Goal: Task Accomplishment & Management: Manage account settings

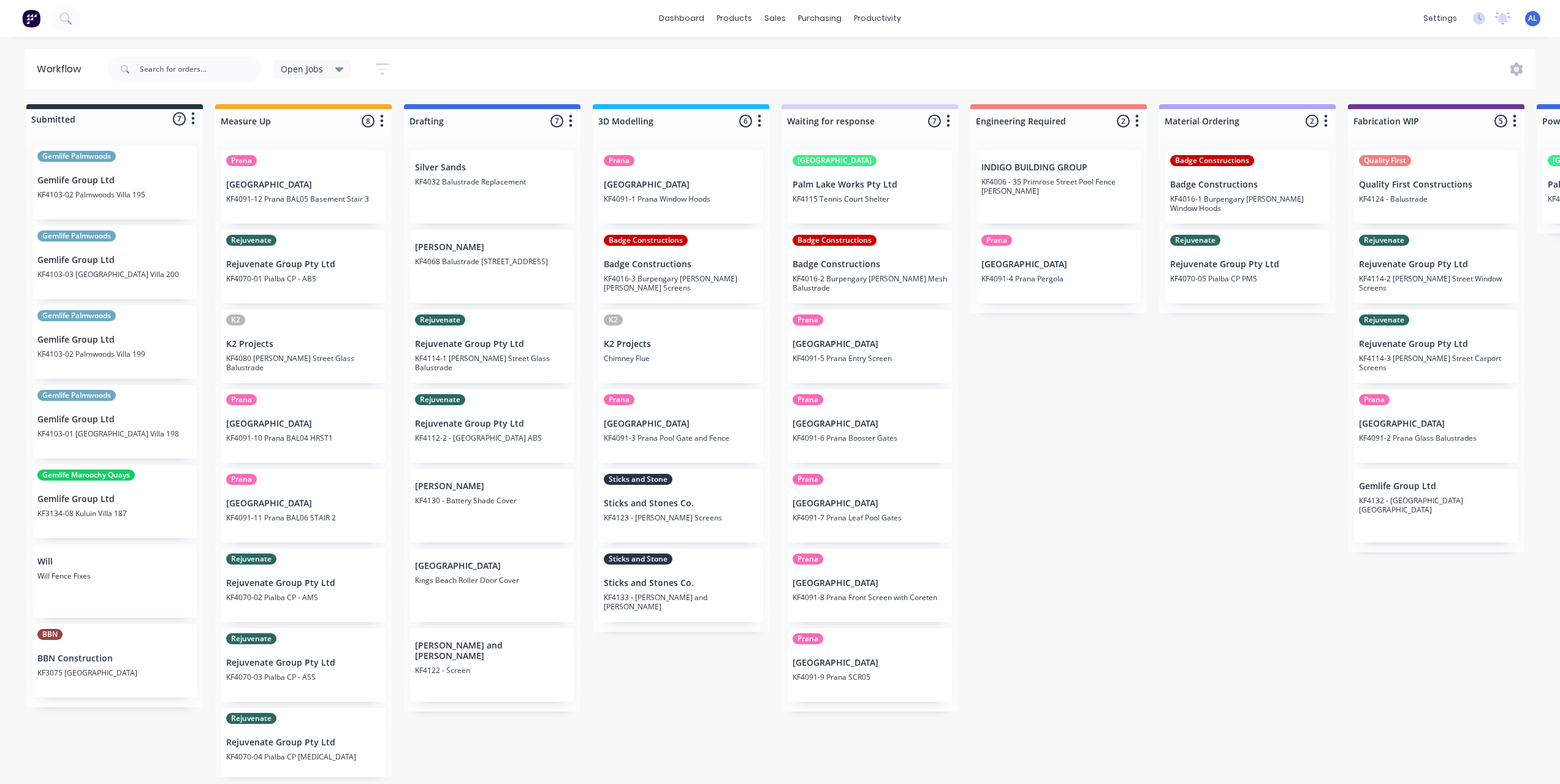
click at [998, 470] on div "Submitted 7 Status colour #273444 hex #273444 Save Cancel Summaries Total order…" at bounding box center [1457, 440] width 2933 height 673
click at [1069, 442] on div "Submitted 7 Status colour #273444 hex #273444 Save Cancel Summaries Total order…" at bounding box center [1457, 440] width 2933 height 673
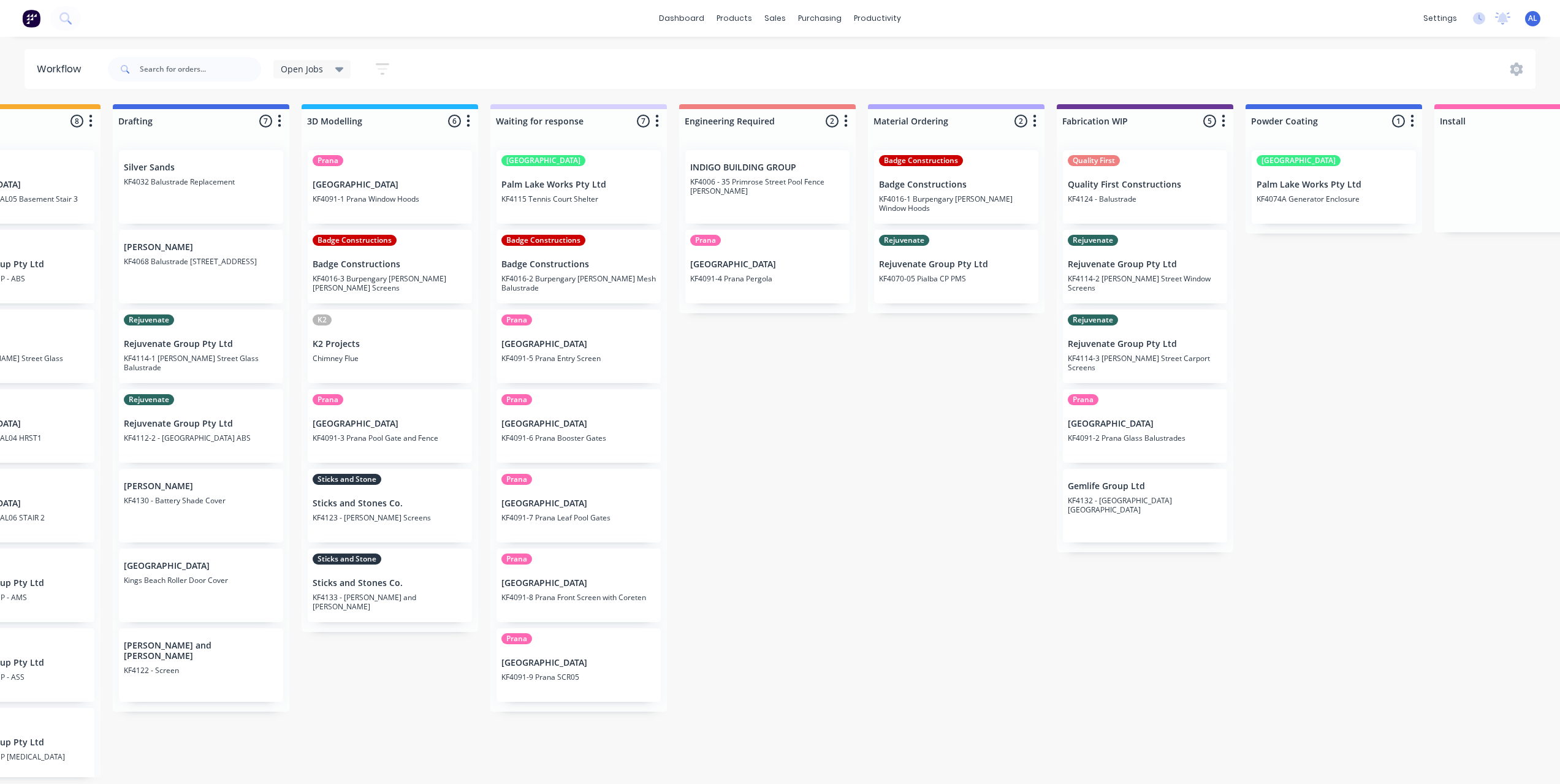
scroll to position [0, 402]
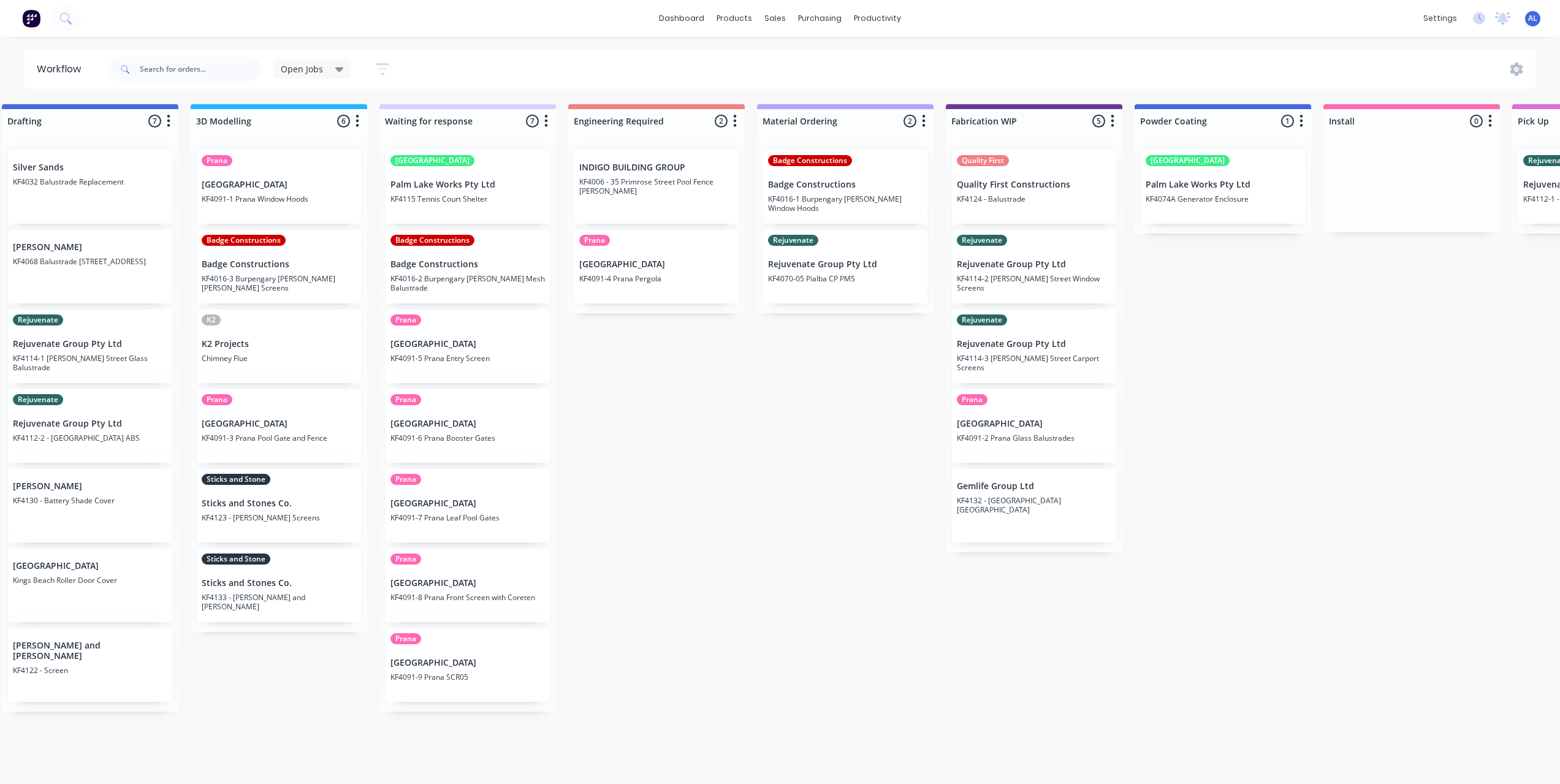
click at [1232, 590] on div "Submitted 7 Status colour #273444 hex #273444 Save Cancel Summaries Total order…" at bounding box center [1055, 440] width 2933 height 673
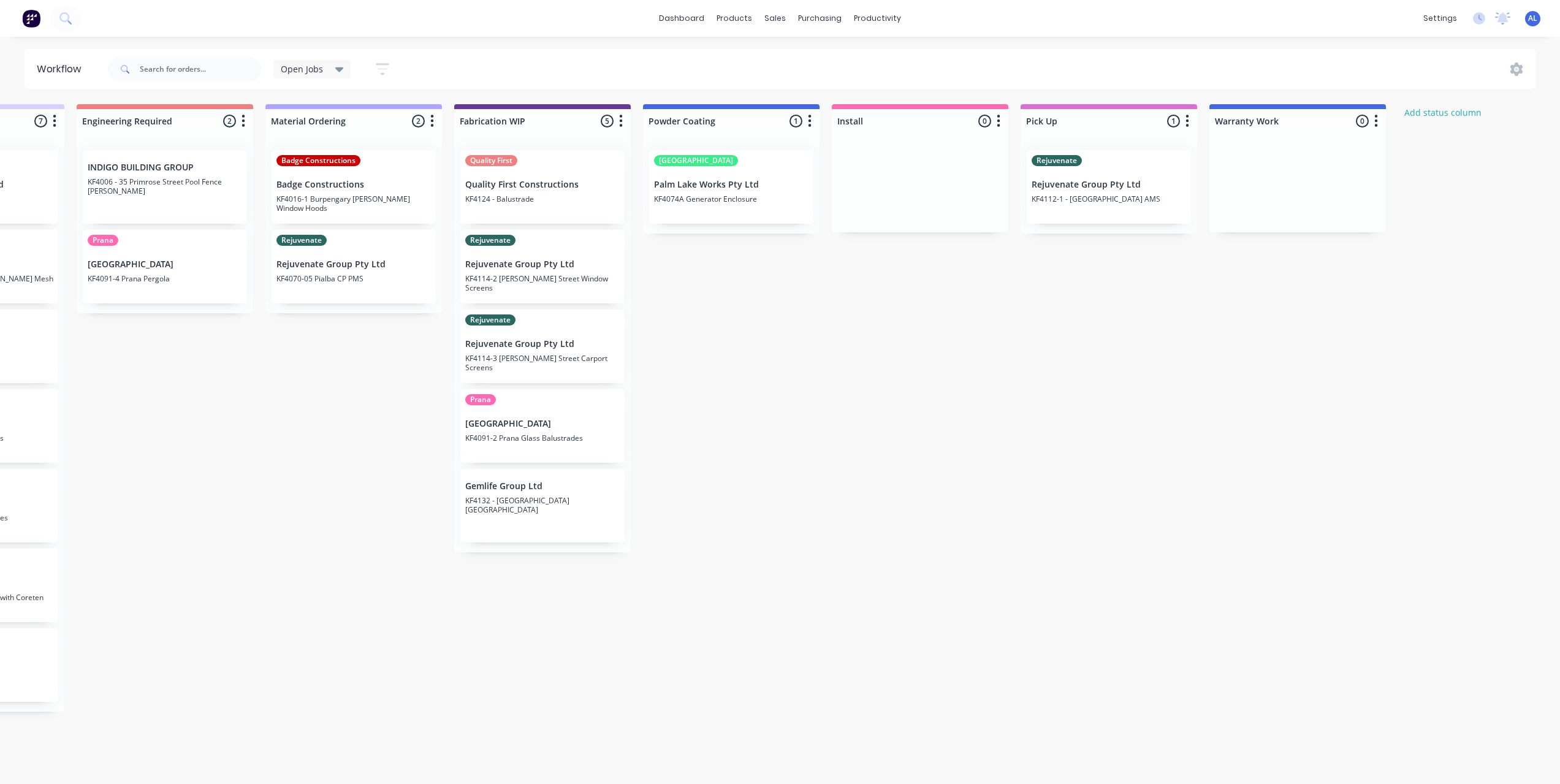
scroll to position [0, 922]
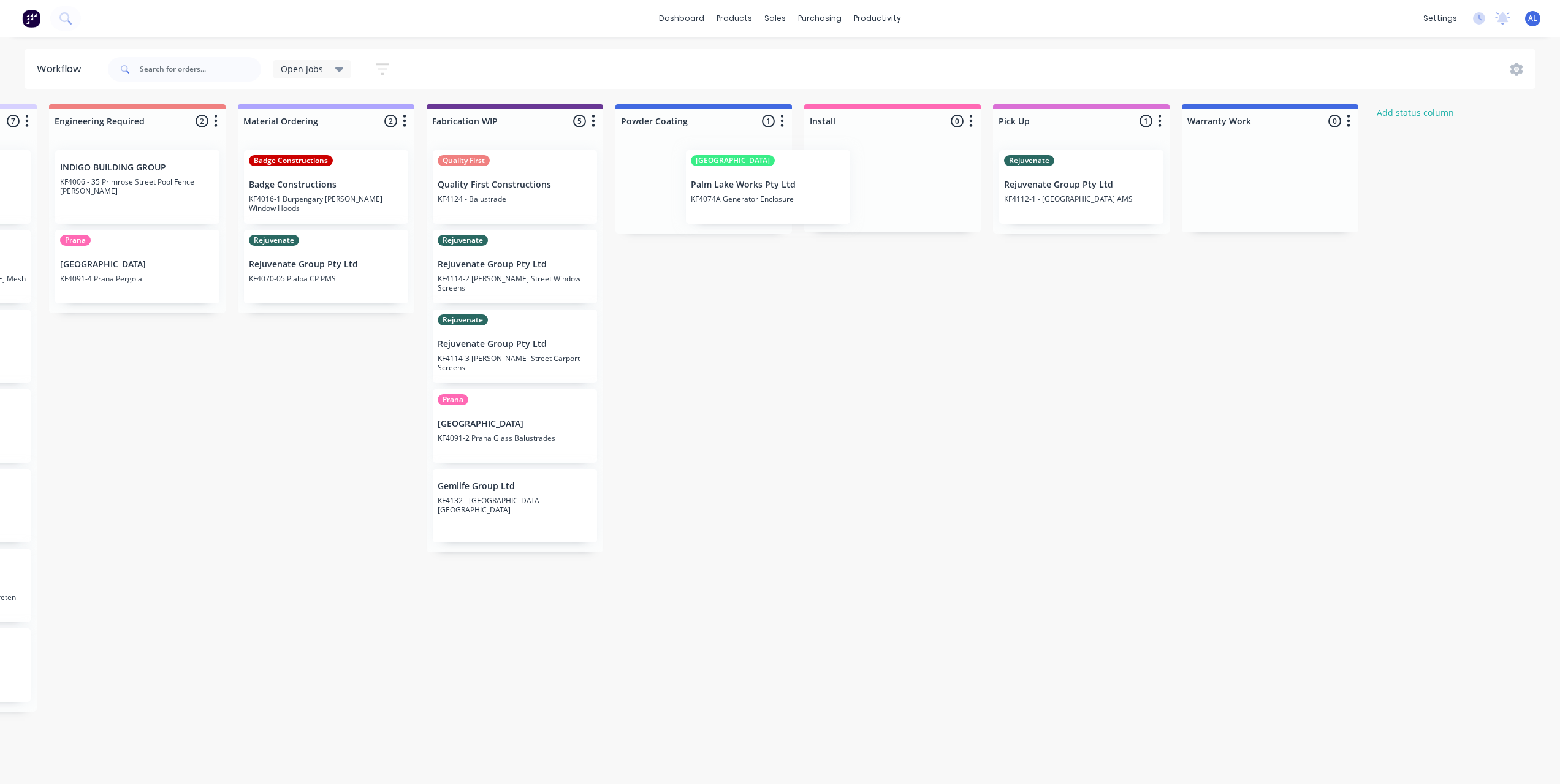
drag, startPoint x: 752, startPoint y: 204, endPoint x: 904, endPoint y: 199, distance: 152.1
click at [903, 199] on div "Submitted 7 Status colour #273444 hex #273444 Save Cancel Summaries Total order…" at bounding box center [536, 440] width 2933 height 673
click at [929, 375] on div "Submitted 7 Status colour #273444 hex #273444 Save Cancel Summaries Total order…" at bounding box center [536, 440] width 2933 height 673
click at [914, 380] on div "Submitted 7 Status colour #273444 hex #273444 Save Cancel Summaries Total order…" at bounding box center [536, 440] width 2933 height 673
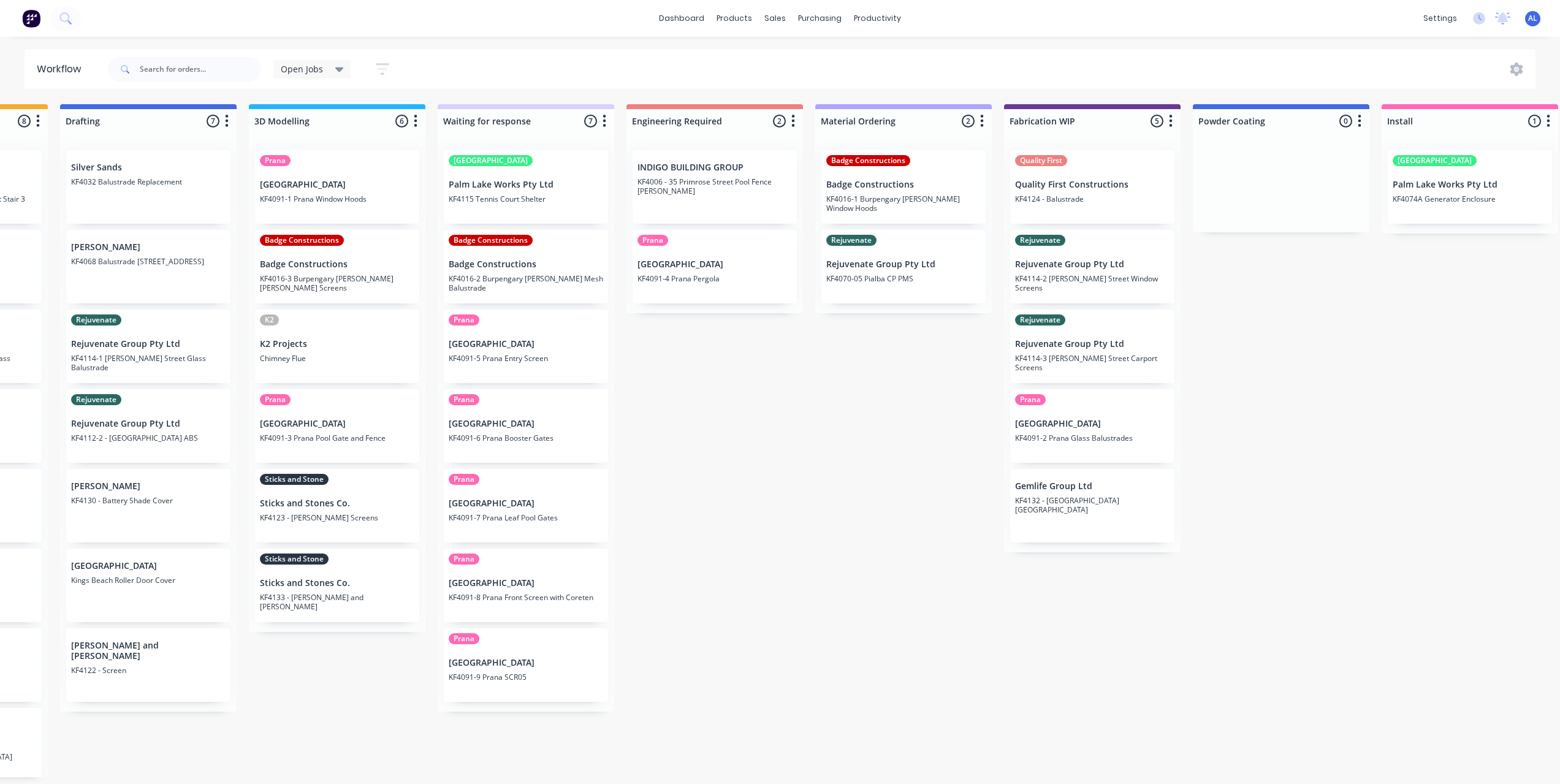
scroll to position [0, 217]
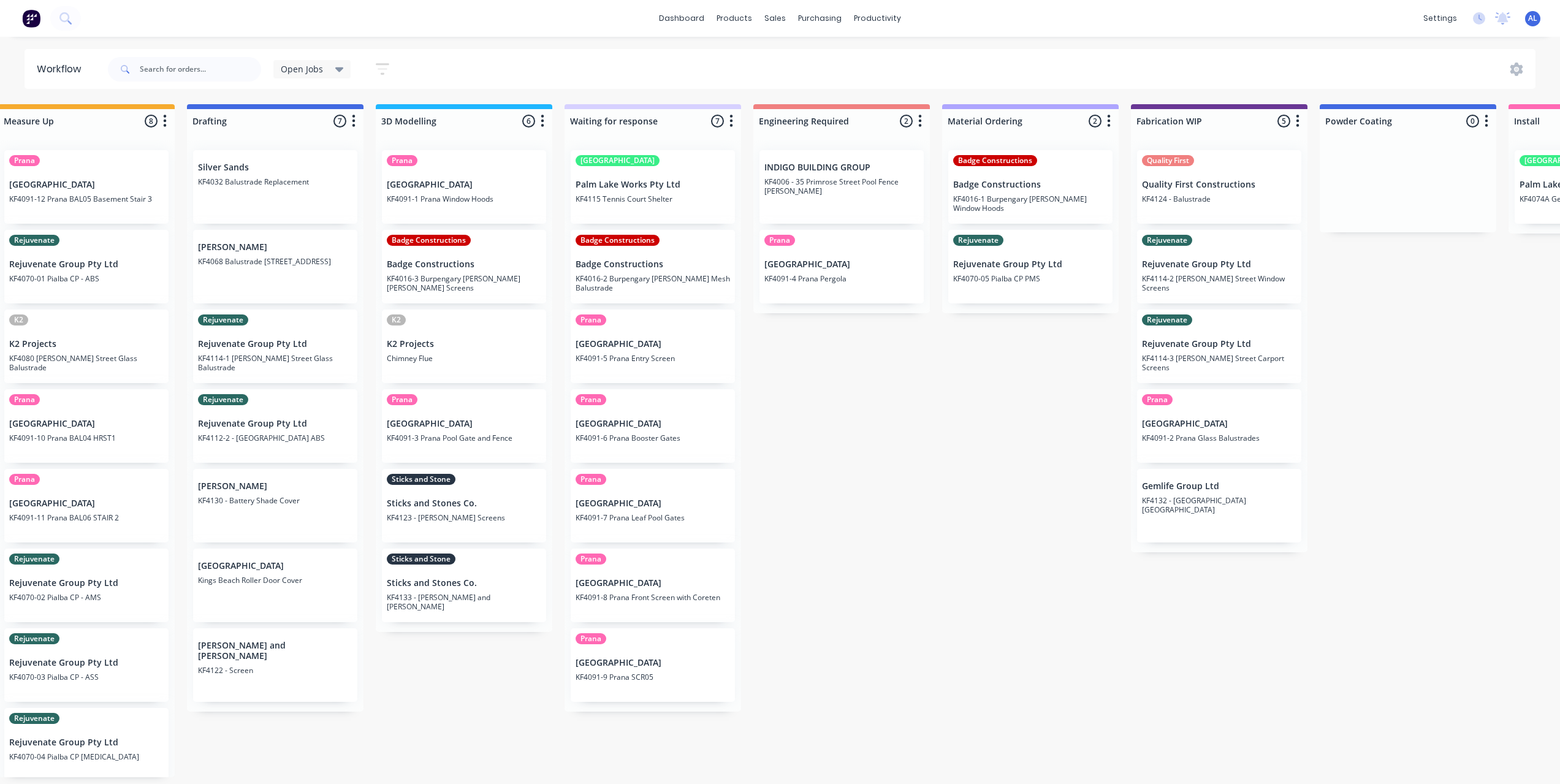
click at [838, 565] on div "Submitted 7 Status colour #273444 hex #273444 Save Cancel Summaries Total order…" at bounding box center [1240, 440] width 2933 height 673
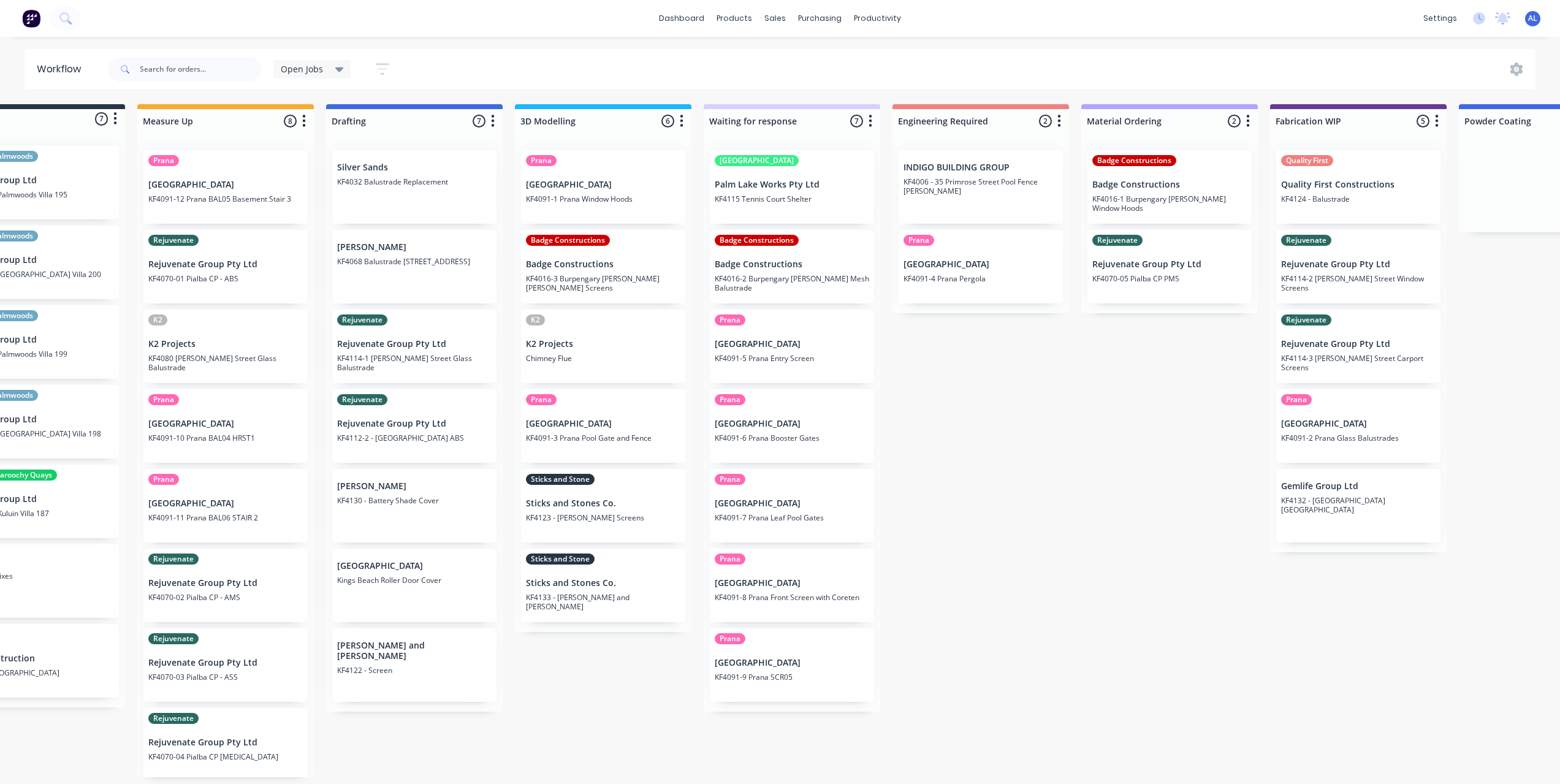
scroll to position [0, 0]
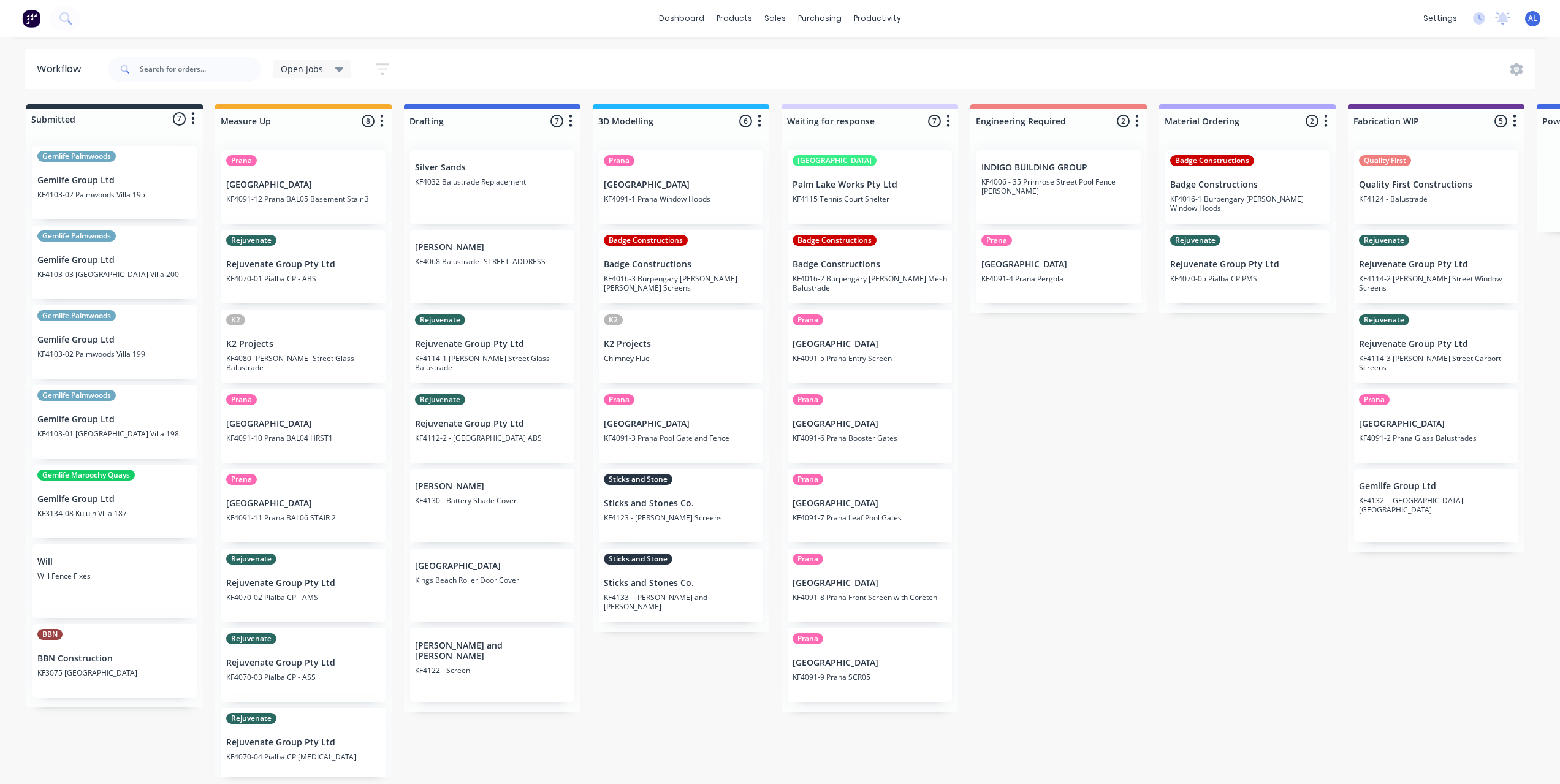
click at [650, 683] on div "Submitted 7 Status colour #273444 hex #273444 Save Cancel Summaries Total order…" at bounding box center [1457, 440] width 2933 height 673
click at [1106, 483] on div "Submitted 7 Status colour #273444 hex #273444 Save Cancel Summaries Total order…" at bounding box center [1457, 440] width 2933 height 673
click at [1102, 506] on div "Submitted 7 Status colour #273444 hex #273444 Save Cancel Summaries Total order…" at bounding box center [1457, 440] width 2933 height 673
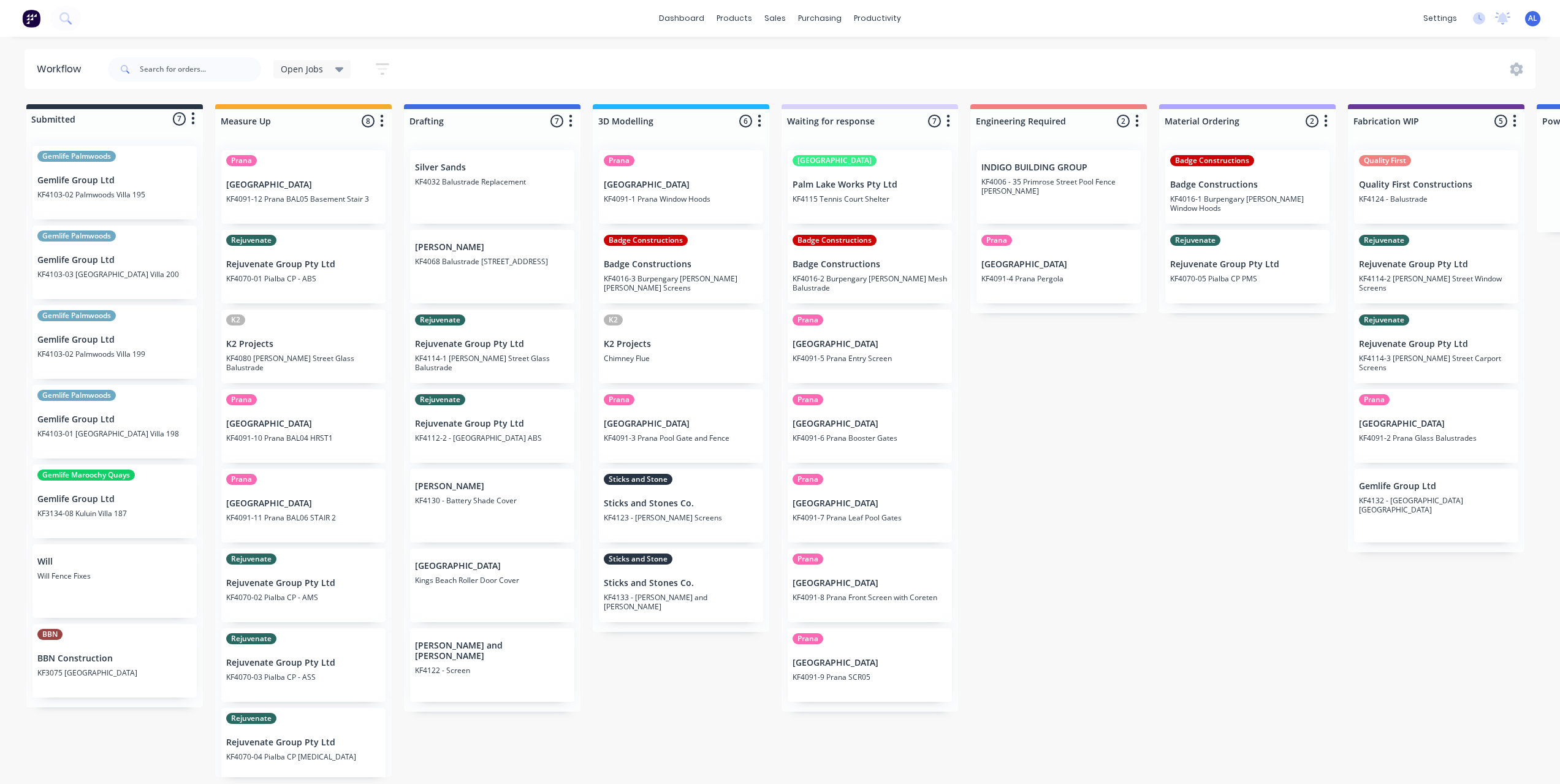
click at [1102, 506] on div "Submitted 7 Status colour #273444 hex #273444 Save Cancel Summaries Total order…" at bounding box center [1457, 440] width 2933 height 673
click at [1102, 504] on div "Submitted 7 Status colour #273444 hex #273444 Save Cancel Summaries Total order…" at bounding box center [1457, 440] width 2933 height 673
drag, startPoint x: 672, startPoint y: 705, endPoint x: 595, endPoint y: 692, distance: 78.1
click at [672, 705] on div "Submitted 7 Status colour #273444 hex #273444 Save Cancel Summaries Total order…" at bounding box center [1457, 440] width 2933 height 673
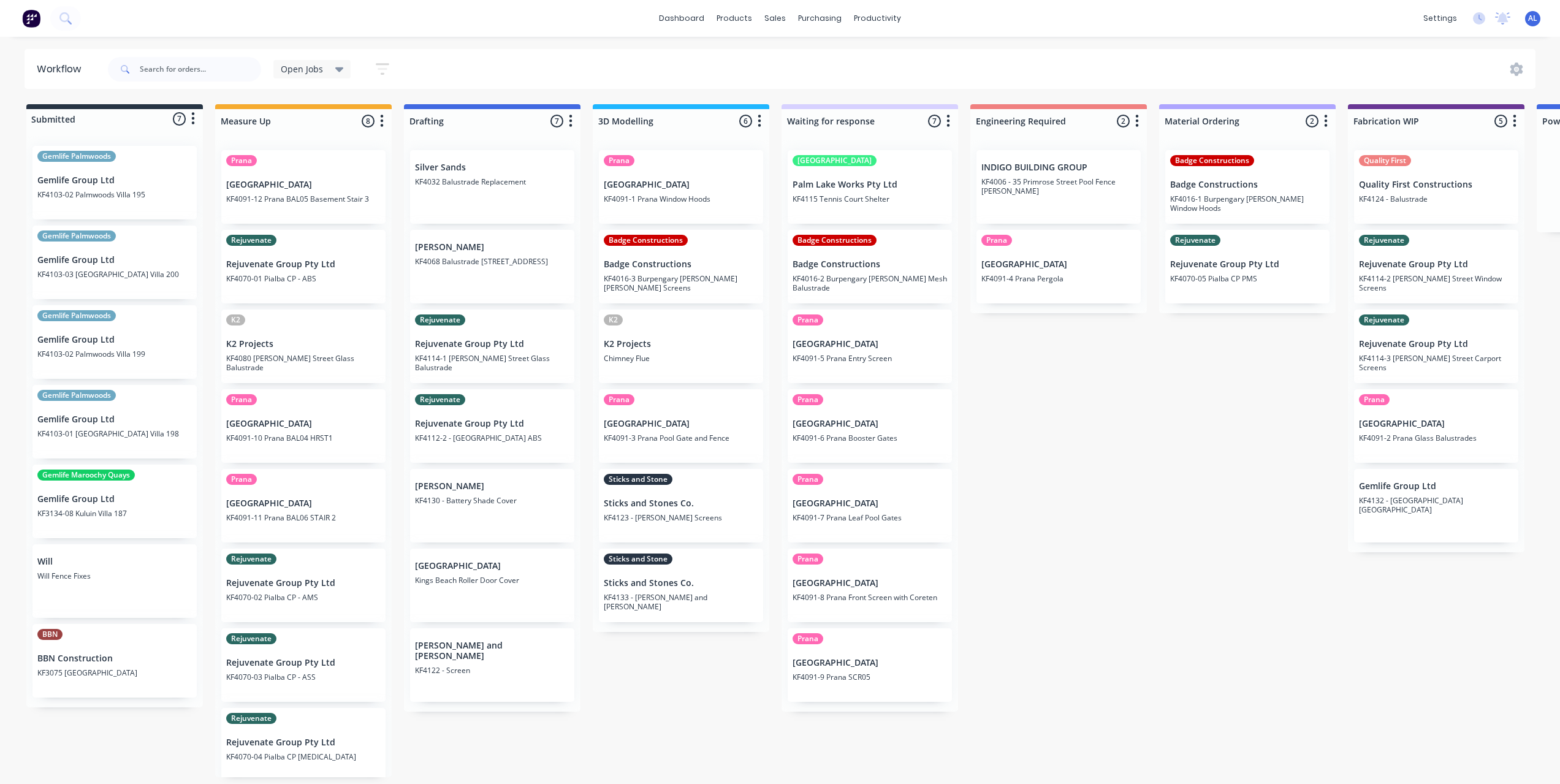
click at [1117, 494] on div "Submitted 7 Status colour #273444 hex #273444 Save Cancel Summaries Total order…" at bounding box center [1457, 440] width 2933 height 673
click at [1082, 417] on div "Submitted 7 Status colour #273444 hex #273444 Save Cancel Summaries Total order…" at bounding box center [1457, 440] width 2933 height 673
click at [1149, 368] on div "Submitted 7 Status colour #273444 hex #273444 Save Cancel Summaries Total order…" at bounding box center [1457, 440] width 2933 height 673
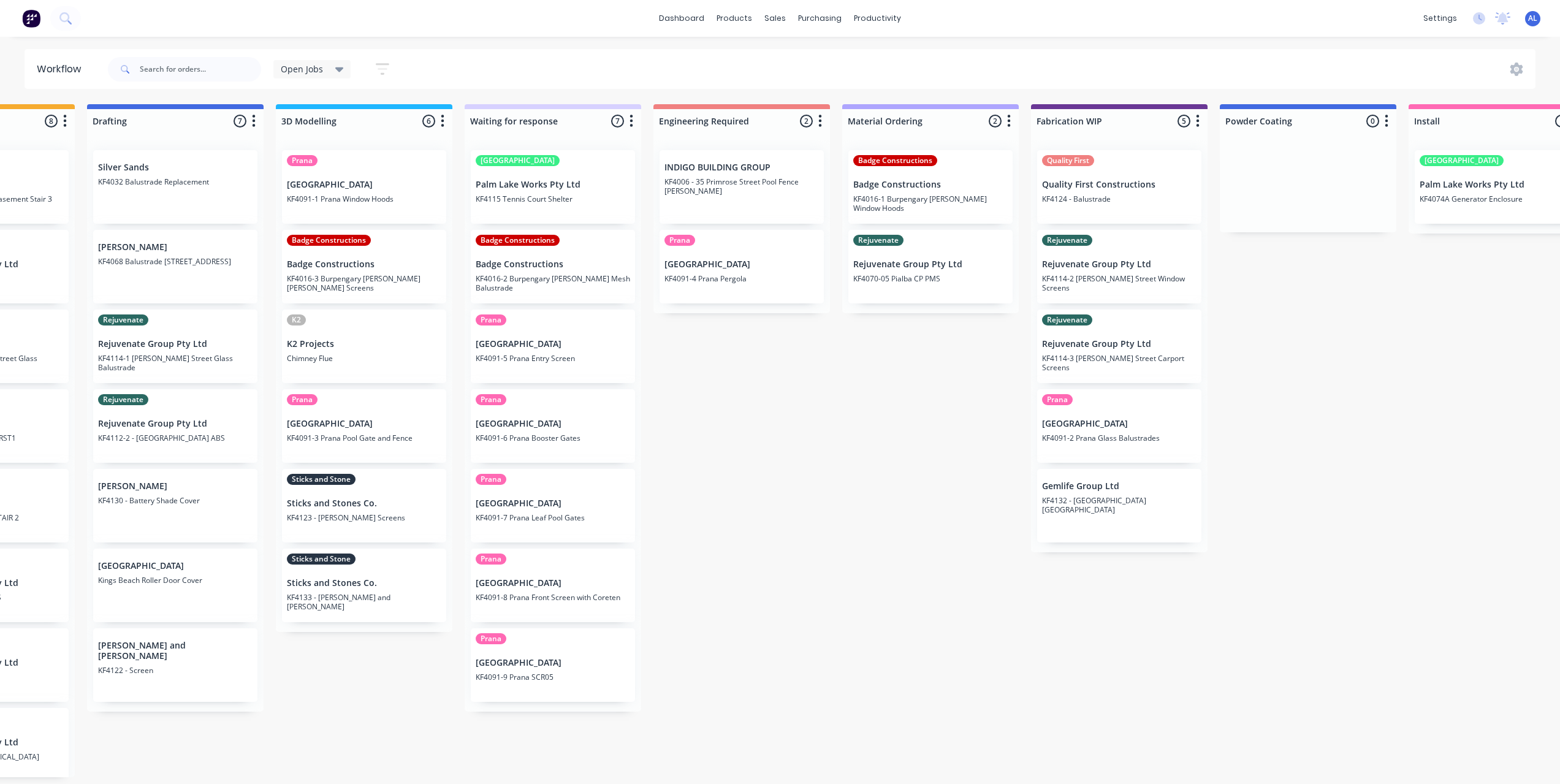
scroll to position [0, 325]
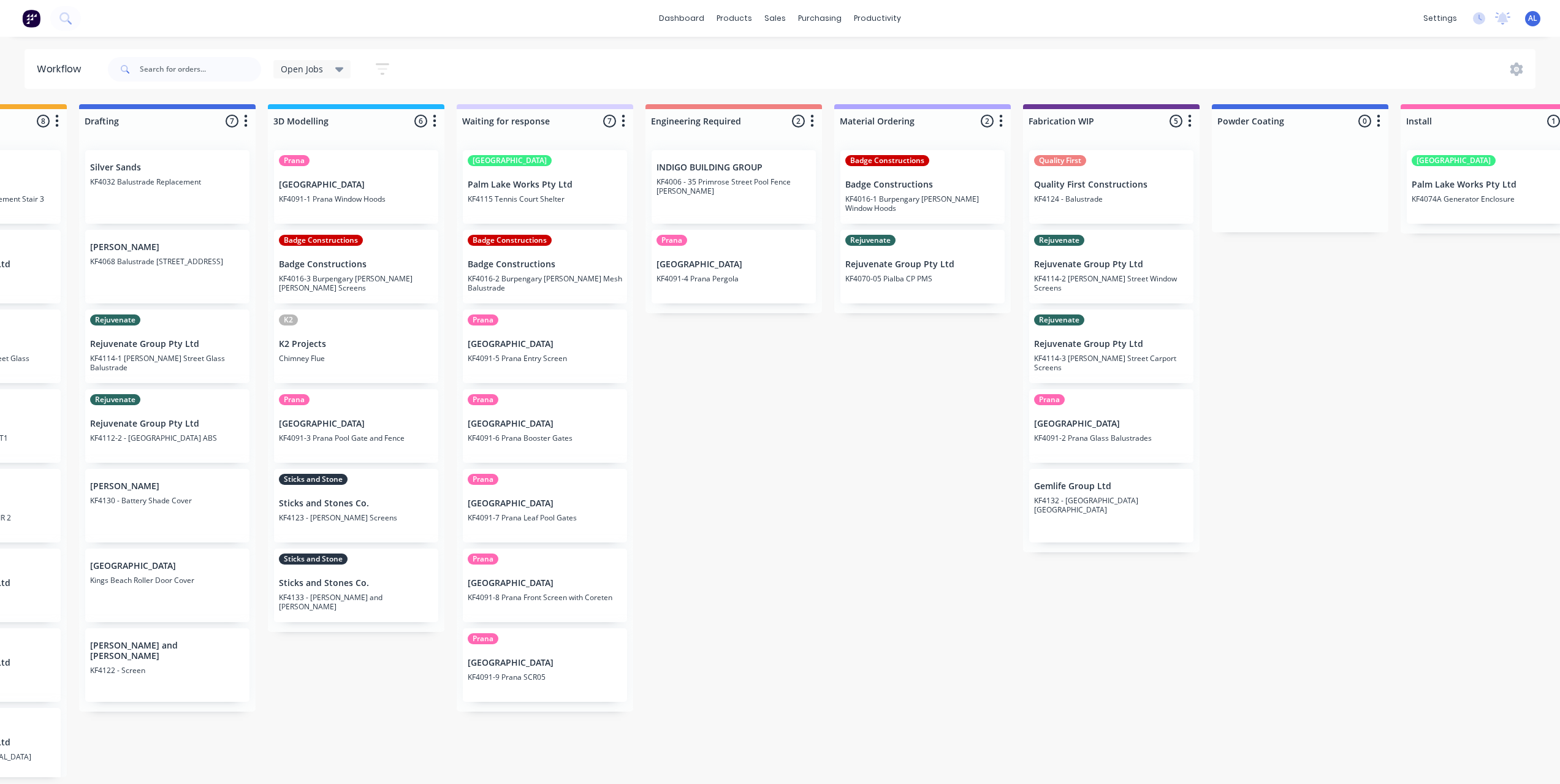
click at [931, 777] on div "Submitted 7 Status colour #273444 hex #273444 Save Cancel Summaries Total order…" at bounding box center [1132, 440] width 2933 height 673
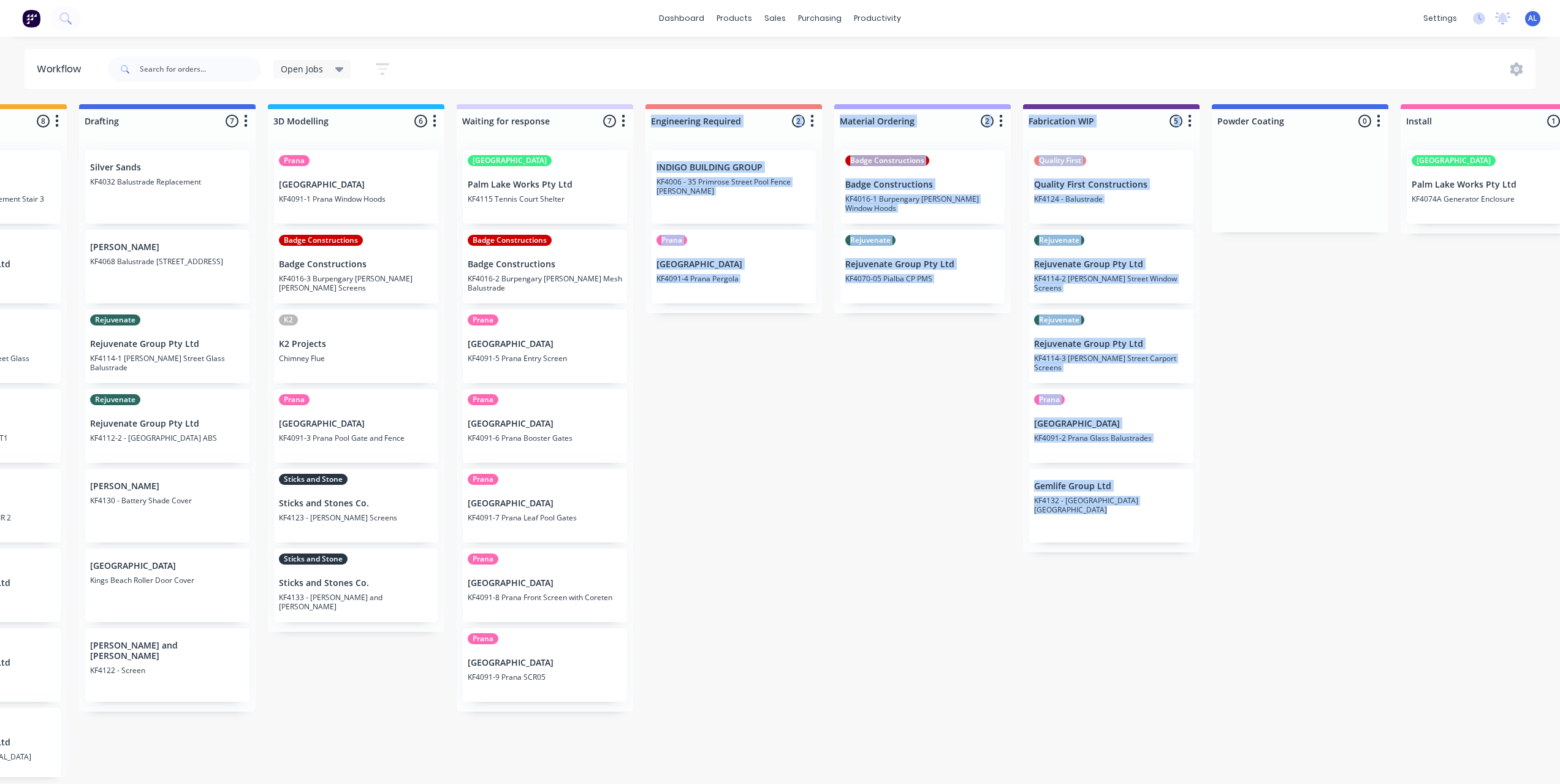
drag, startPoint x: 758, startPoint y: 786, endPoint x: 747, endPoint y: 781, distance: 12.1
click at [747, 777] on div "Submitted 7 Status colour #273444 hex #273444 Save Cancel Summaries Total order…" at bounding box center [1132, 440] width 2933 height 673
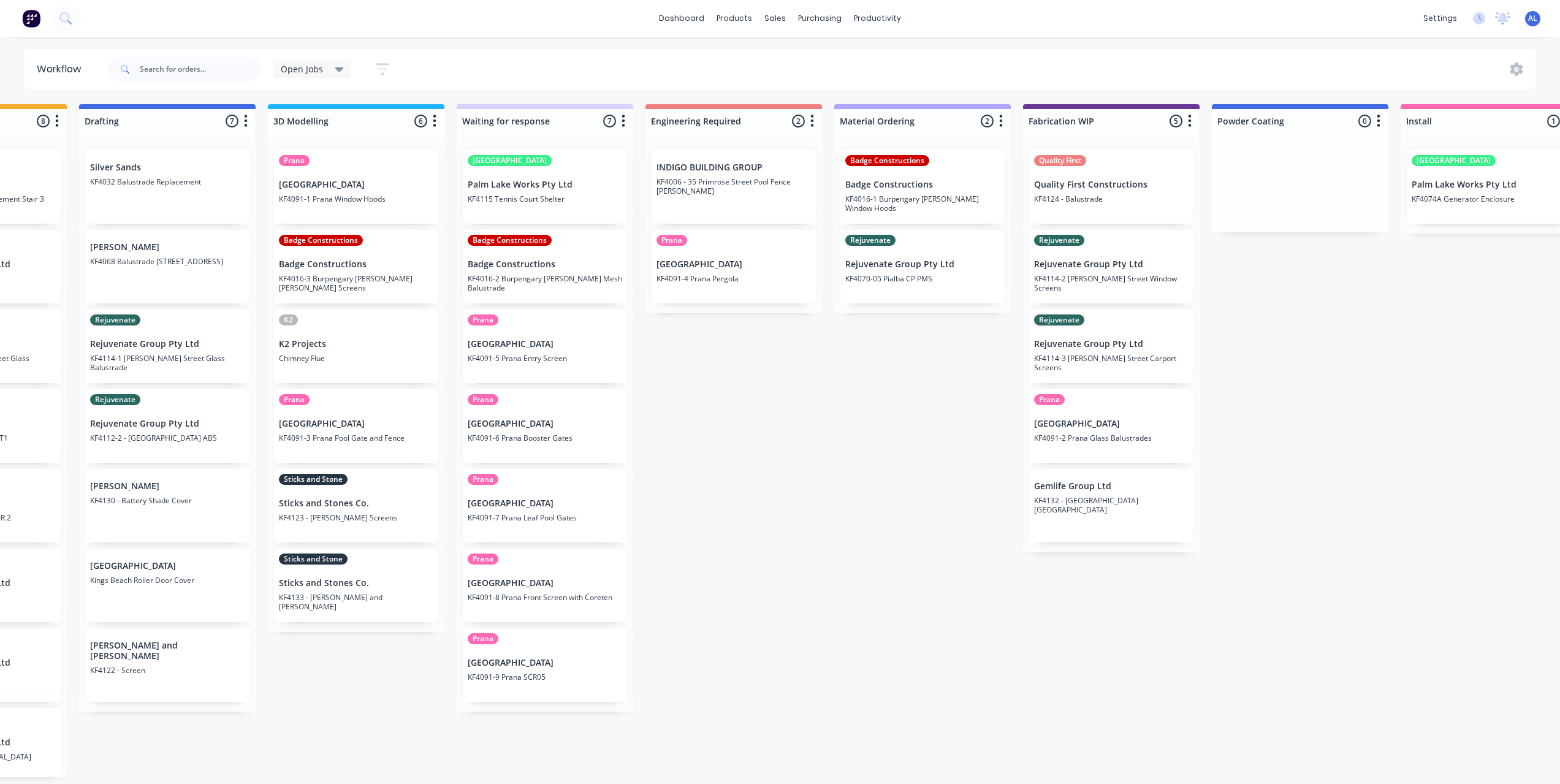
click at [827, 660] on div "Submitted 7 Status colour #273444 hex #273444 Save Cancel Summaries Total order…" at bounding box center [1132, 440] width 2933 height 673
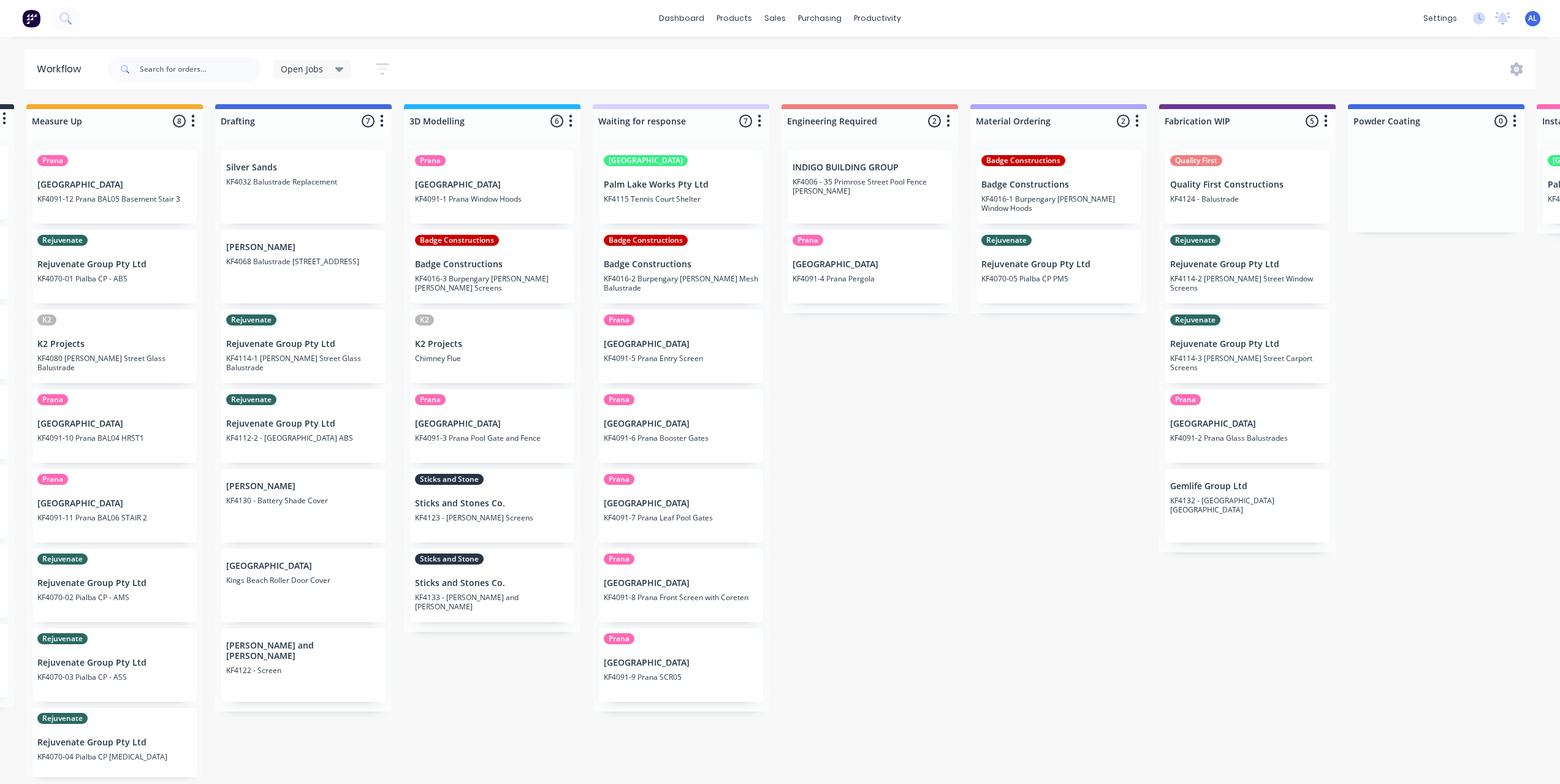
scroll to position [3, 143]
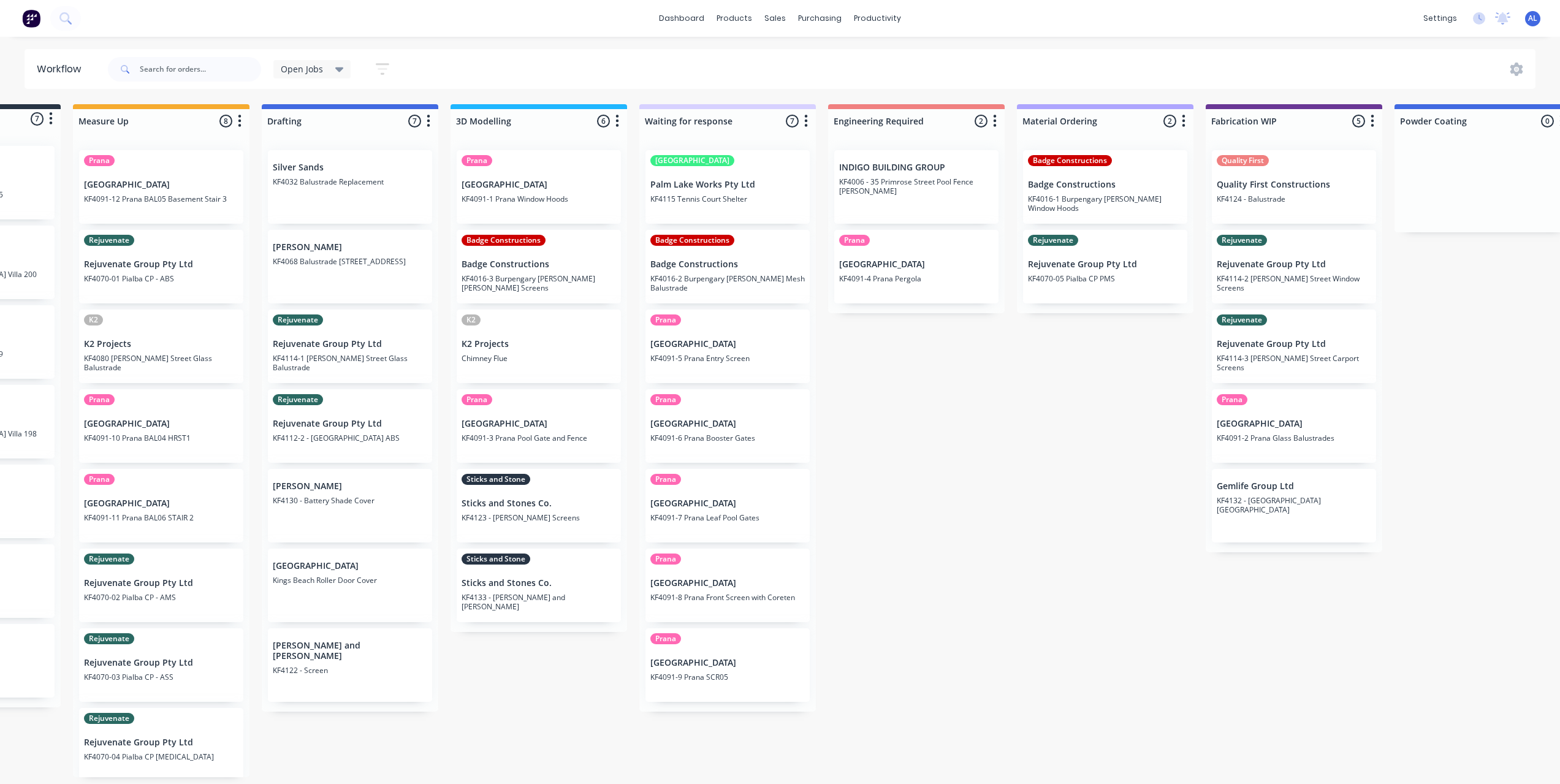
click at [929, 620] on div "Submitted 7 Status colour #273444 hex #273444 Save Cancel Summaries Total order…" at bounding box center [1315, 440] width 2933 height 673
click at [1015, 470] on div "Submitted 7 Status colour #273444 hex #273444 Save Cancel Summaries Total order…" at bounding box center [1315, 440] width 2933 height 673
click at [995, 446] on div "Submitted 7 Status colour #273444 hex #273444 Save Cancel Summaries Total order…" at bounding box center [1315, 440] width 2933 height 673
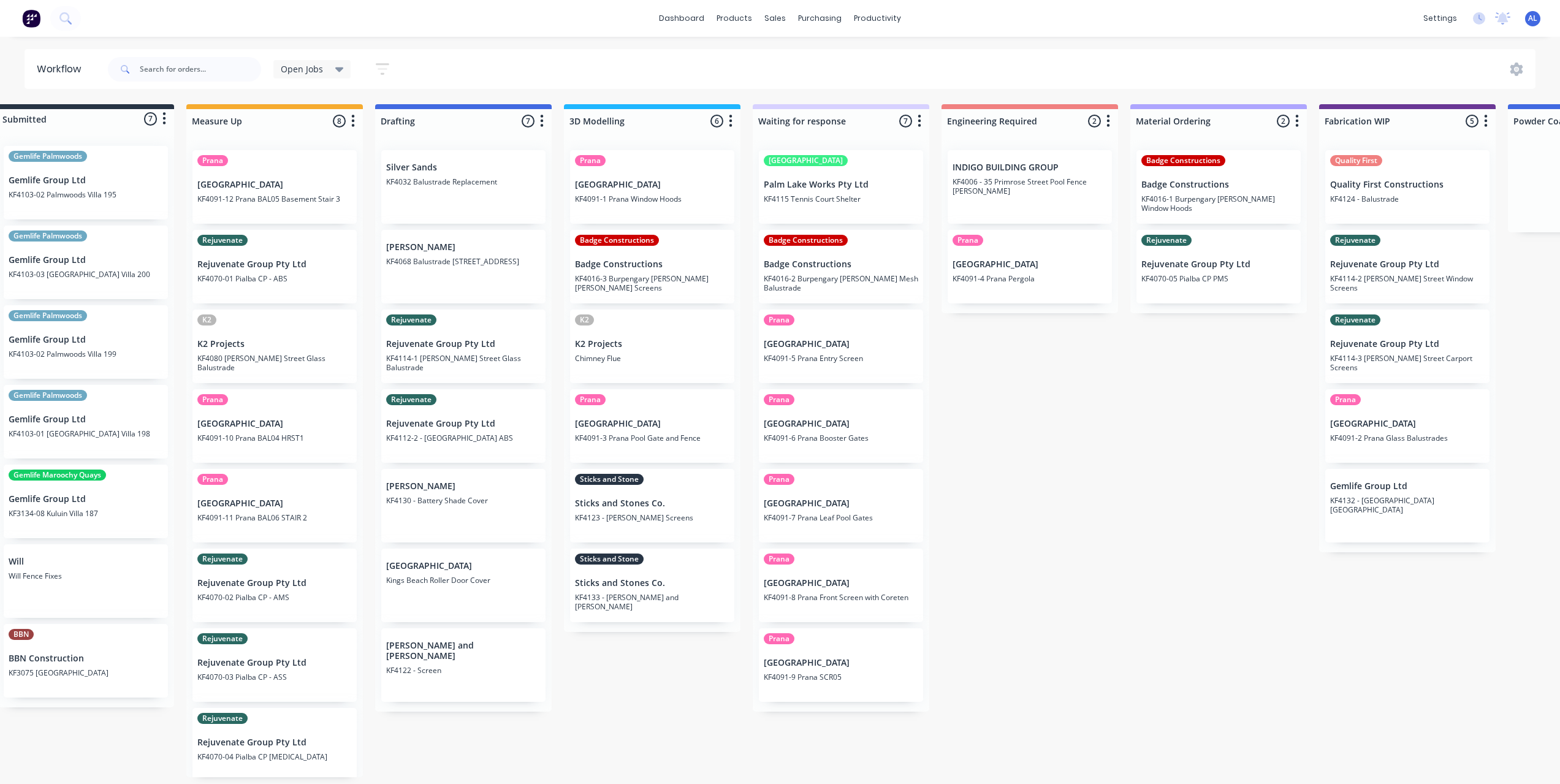
scroll to position [3, 0]
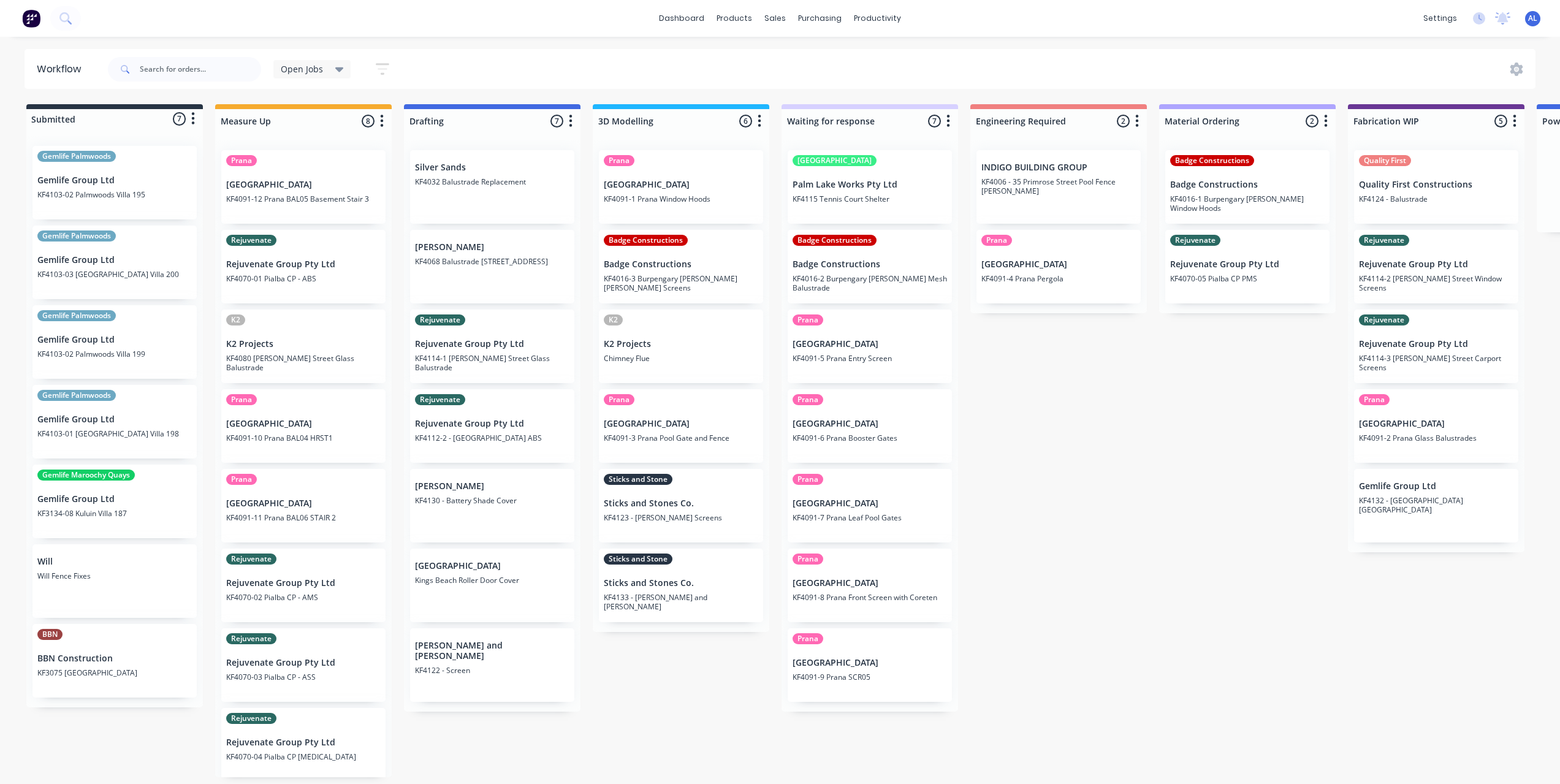
click at [682, 696] on div "Submitted 7 Status colour #273444 hex #273444 Save Cancel Summaries Total order…" at bounding box center [1457, 440] width 2933 height 673
click at [699, 674] on div "Submitted 7 Status colour #273444 hex #273444 Save Cancel Summaries Total order…" at bounding box center [1457, 440] width 2933 height 673
click at [679, 692] on div "Submitted 7 Status colour #273444 hex #273444 Save Cancel Summaries Total order…" at bounding box center [1457, 440] width 2933 height 673
click at [683, 690] on div "Submitted 7 Status colour #273444 hex #273444 Save Cancel Summaries Total order…" at bounding box center [1457, 440] width 2933 height 673
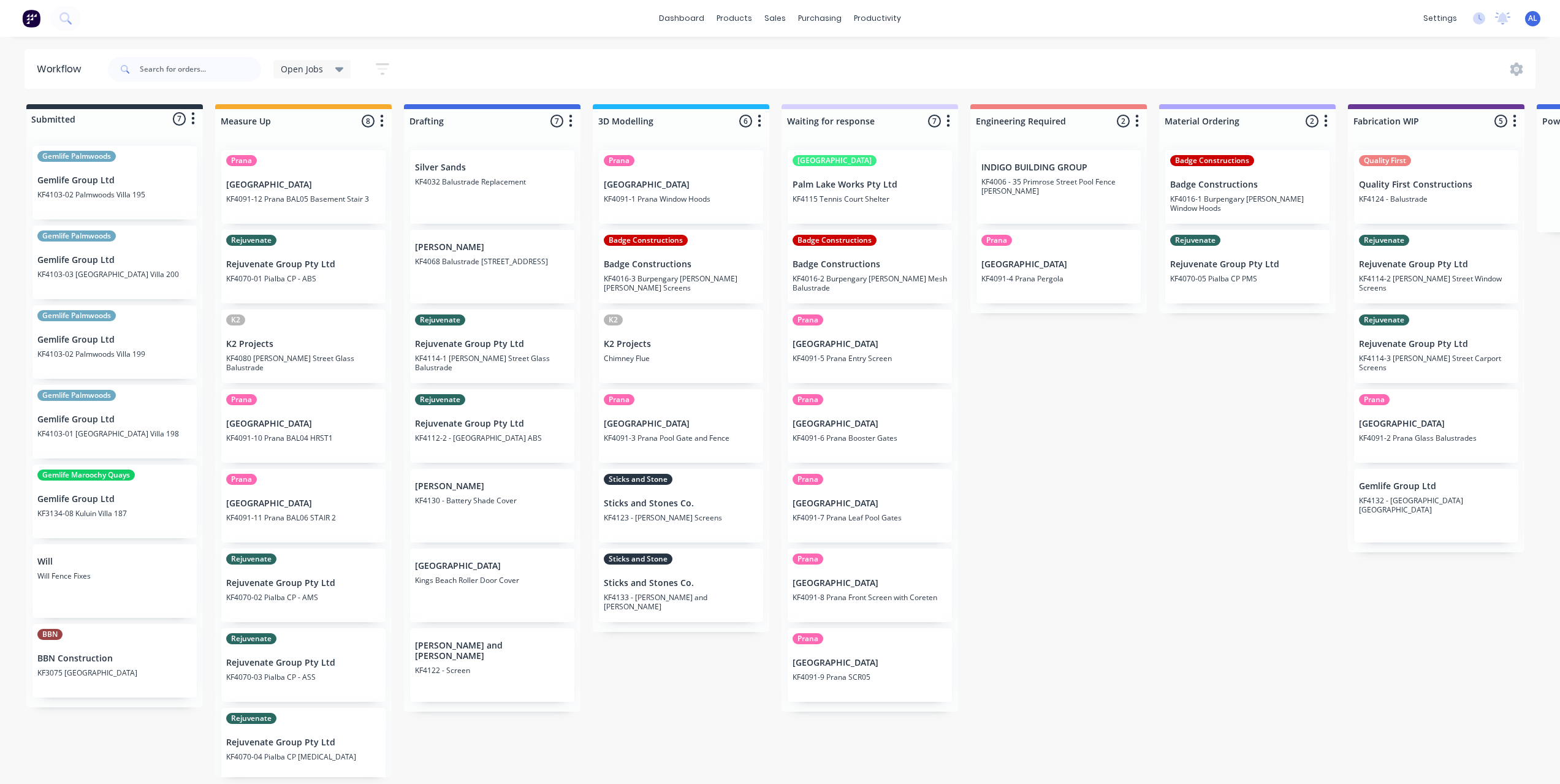
click at [683, 686] on div "Submitted 7 Status colour #273444 hex #273444 Save Cancel Summaries Total order…" at bounding box center [1457, 440] width 2933 height 673
click at [1037, 617] on div "Submitted 7 Status colour #273444 hex #273444 Save Cancel Summaries Total order…" at bounding box center [1457, 440] width 2933 height 673
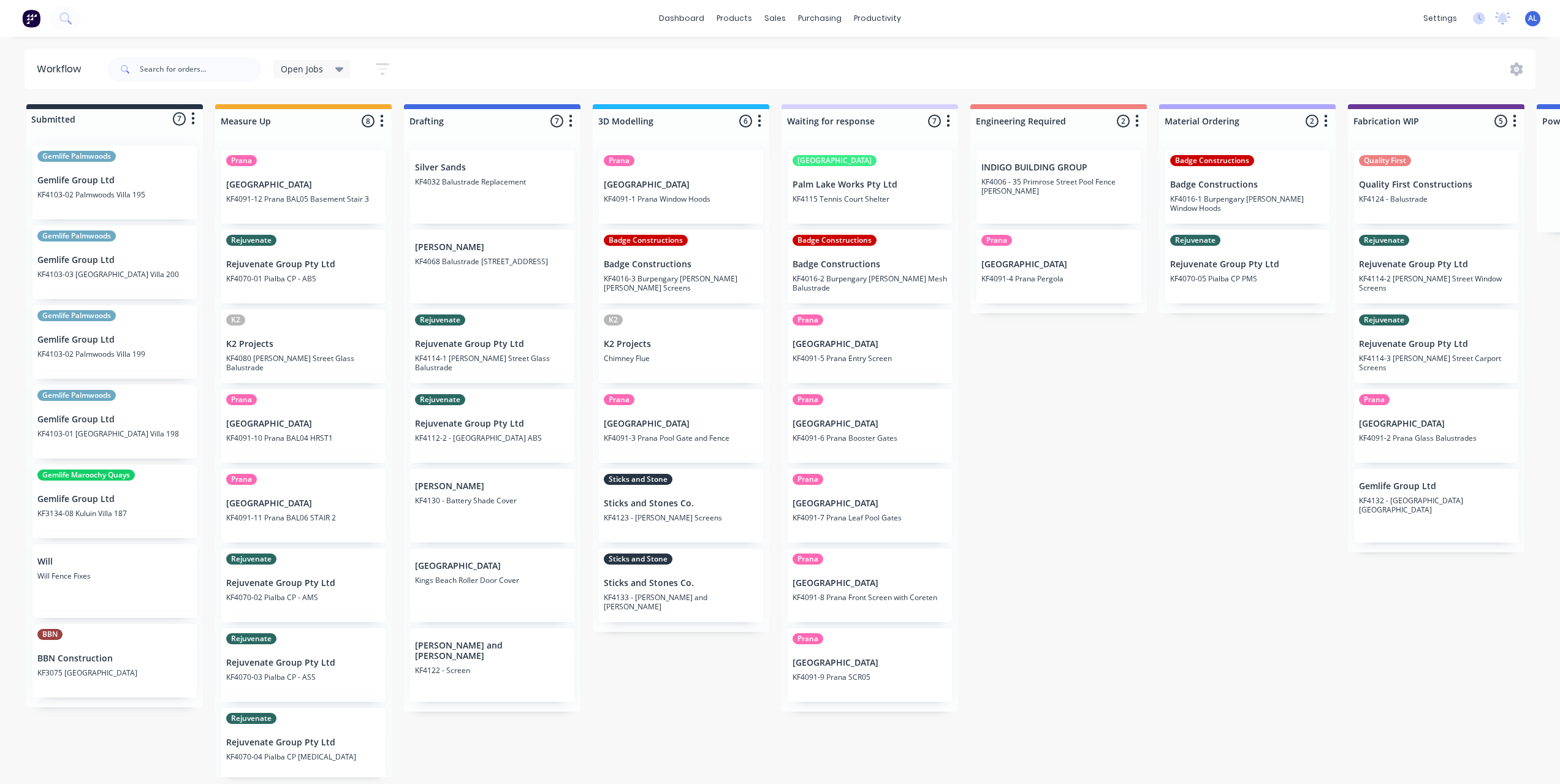
click at [1030, 618] on div "Submitted 7 Status colour #273444 hex #273444 Save Cancel Summaries Total order…" at bounding box center [1457, 440] width 2933 height 673
click at [1026, 620] on div "Submitted 7 Status colour #273444 hex #273444 Save Cancel Summaries Total order…" at bounding box center [1457, 440] width 2933 height 673
click at [1076, 558] on div "Submitted 7 Status colour #273444 hex #273444 Save Cancel Summaries Total order…" at bounding box center [1457, 440] width 2933 height 673
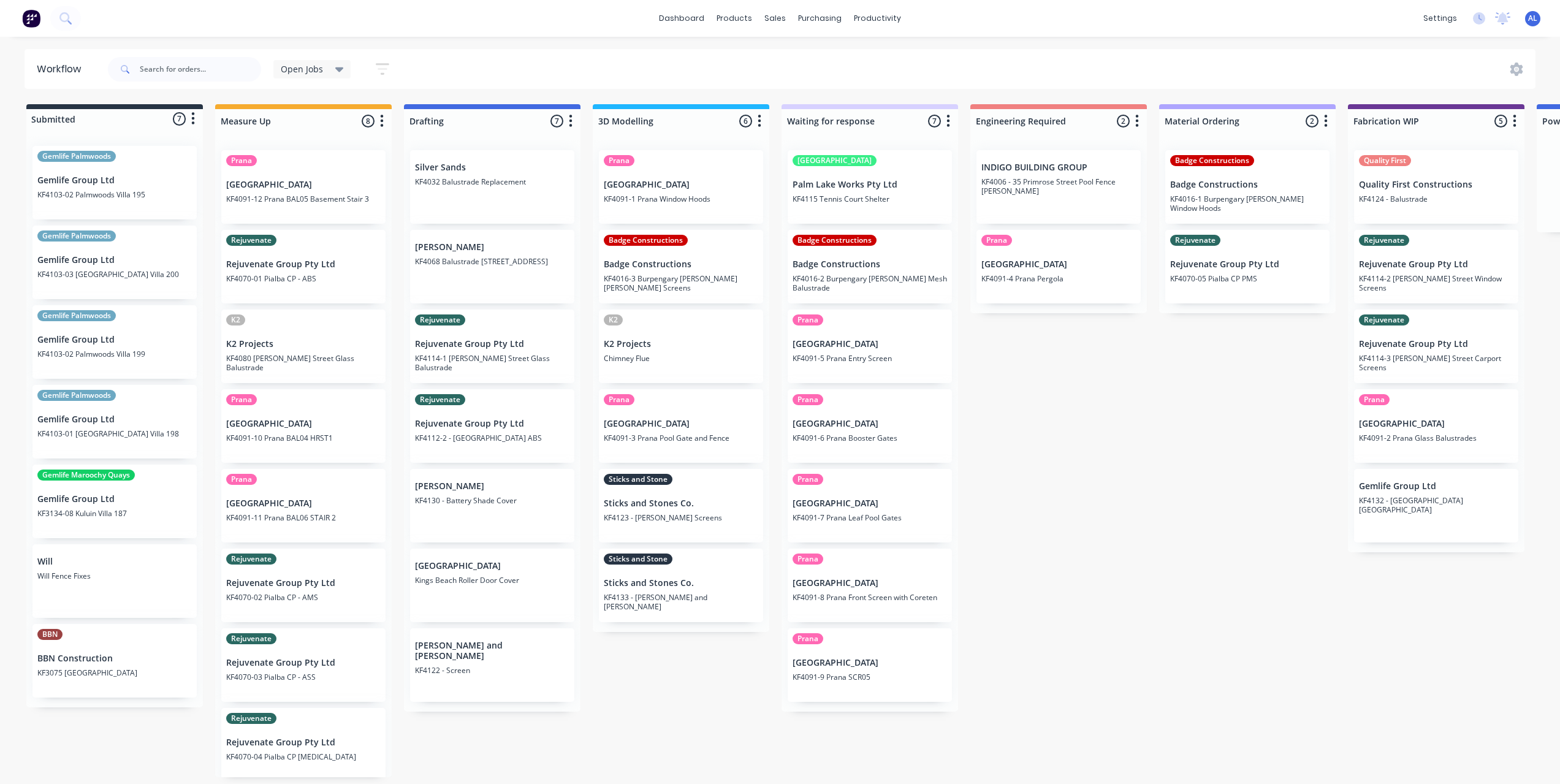
click at [1076, 558] on div "Submitted 7 Status colour #273444 hex #273444 Save Cancel Summaries Total order…" at bounding box center [1457, 440] width 2933 height 673
click at [707, 685] on div "Submitted 7 Status colour #273444 hex #273444 Save Cancel Summaries Total order…" at bounding box center [1457, 440] width 2933 height 673
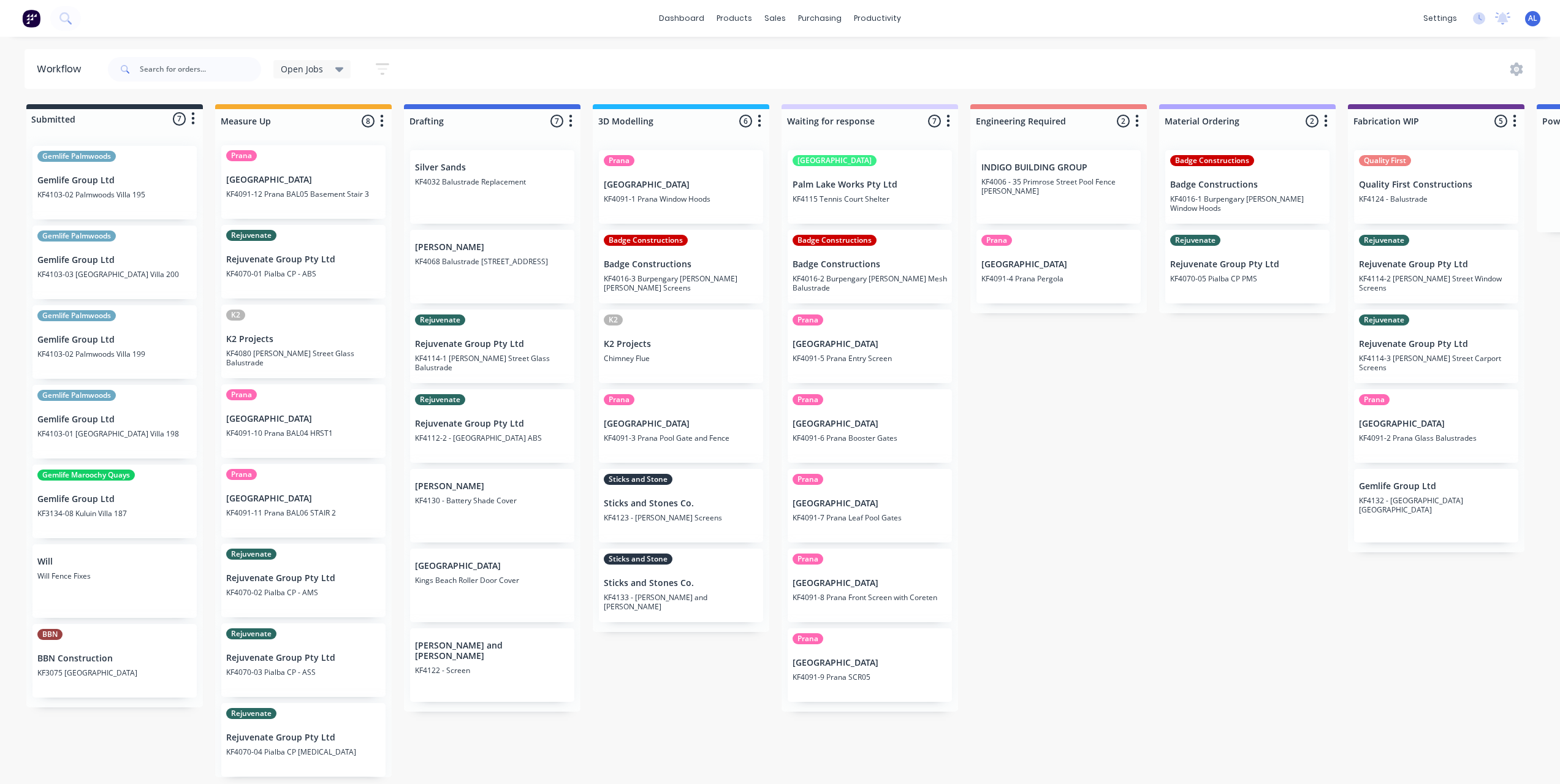
click at [1103, 480] on div "Submitted 7 Status colour #273444 hex #273444 Save Cancel Summaries Total order…" at bounding box center [1457, 440] width 2933 height 673
click at [1125, 602] on div "Submitted 7 Status colour #273444 hex #273444 Save Cancel Summaries Total order…" at bounding box center [1457, 440] width 2933 height 673
click at [1187, 451] on div "Submitted 7 Status colour #273444 hex #273444 Save Cancel Summaries Total order…" at bounding box center [1457, 440] width 2933 height 673
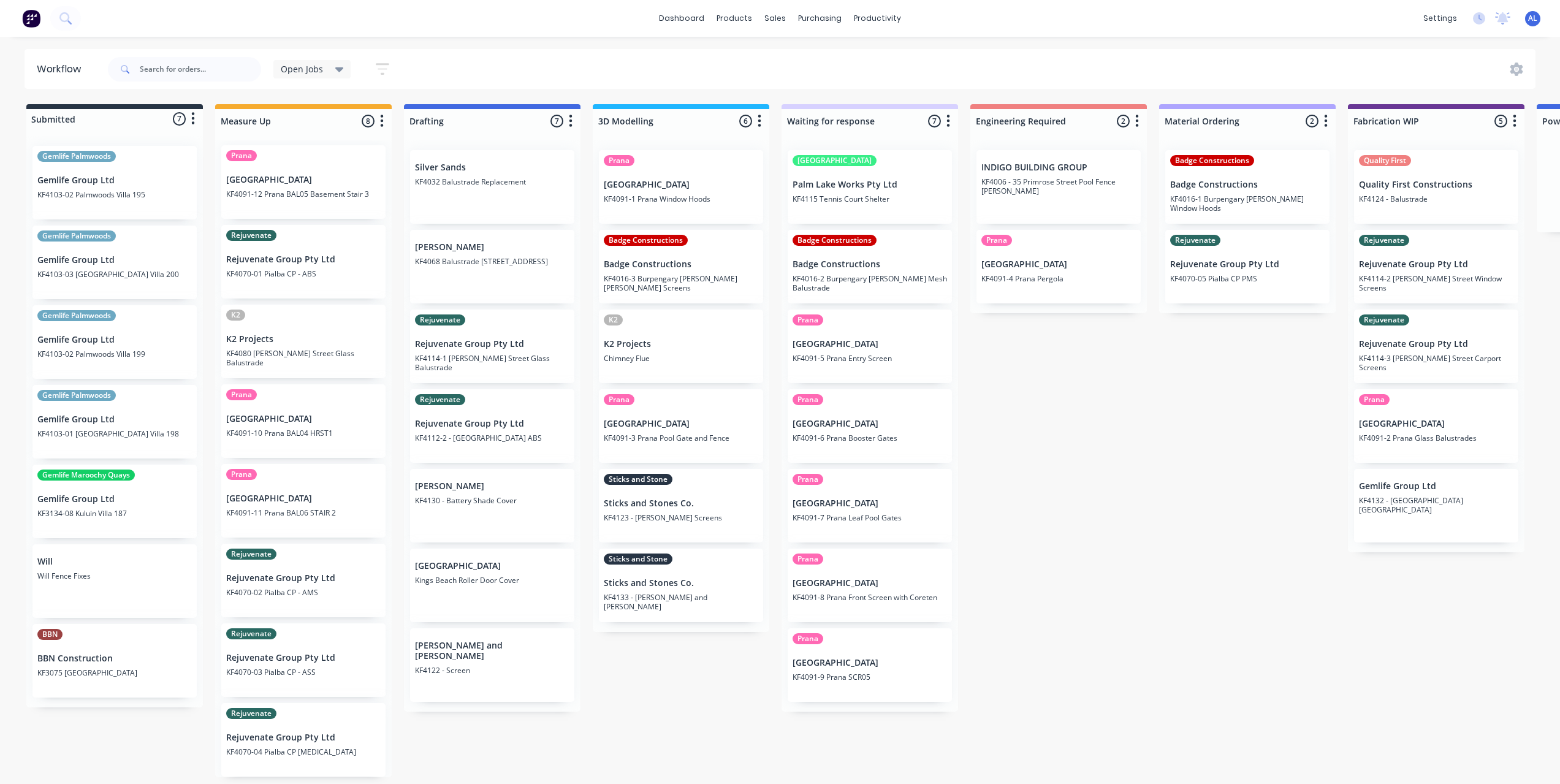
click at [1123, 423] on div "Submitted 7 Status colour #273444 hex #273444 Save Cancel Summaries Total order…" at bounding box center [1457, 440] width 2933 height 673
